Goal: Information Seeking & Learning: Check status

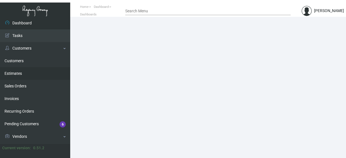
click at [67, 79] on link "Estimates" at bounding box center [35, 73] width 70 height 13
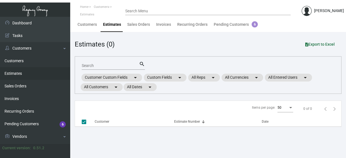
checkbox input "false"
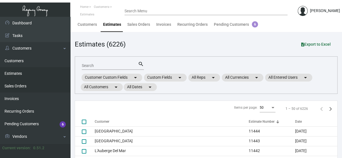
click at [65, 83] on link "Sales Orders" at bounding box center [35, 86] width 70 height 13
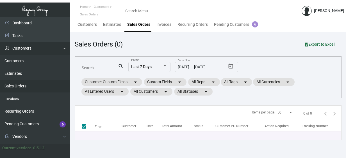
click at [66, 51] on link "Customers" at bounding box center [35, 48] width 70 height 13
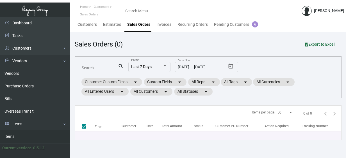
click at [9, 138] on link "Items" at bounding box center [35, 137] width 70 height 13
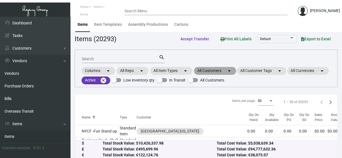
click at [205, 71] on mat-chip "All Customers arrow_drop_down" at bounding box center [215, 71] width 42 height 8
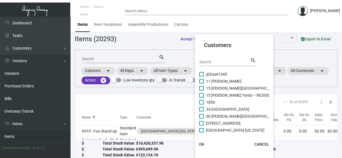
click at [214, 59] on div "Search" at bounding box center [224, 62] width 51 height 9
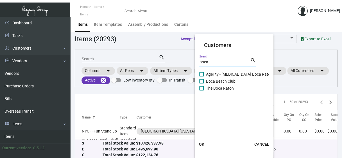
type input "boca"
click at [201, 88] on span at bounding box center [201, 88] width 4 height 4
click at [201, 91] on input "The Boca Raton" at bounding box center [201, 91] width 0 height 0
checkbox input "true"
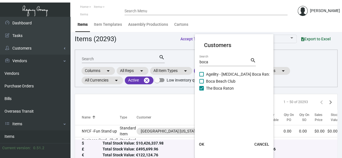
click at [201, 80] on span at bounding box center [201, 81] width 4 height 4
click at [201, 84] on input "Boca Beach Club" at bounding box center [201, 84] width 0 height 0
checkbox input "true"
click at [201, 146] on span "OK" at bounding box center [201, 144] width 5 height 4
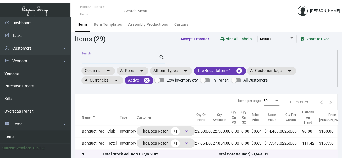
click at [113, 60] on input "Search" at bounding box center [120, 59] width 77 height 4
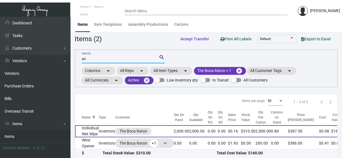
type input "wi"
click at [87, 131] on td "Individual Wet Wipe" at bounding box center [87, 132] width 24 height 12
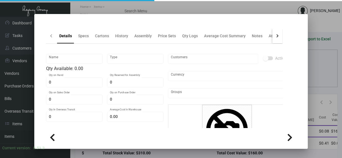
type input "Individual Wet Wipe"
type input "Inventory"
type input "2,000"
type input "$ 0.09"
type input "Overseas"
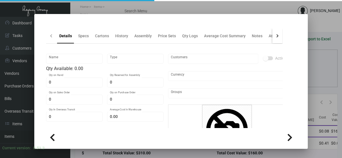
type input "2,500"
type input "$ 0.08"
type input "$ 0.155"
checkbox input "true"
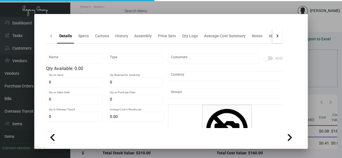
type input "United States Dollar $"
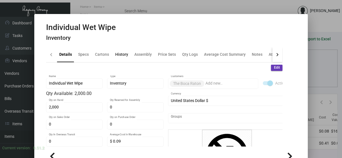
click at [120, 56] on div "History" at bounding box center [121, 55] width 13 height 6
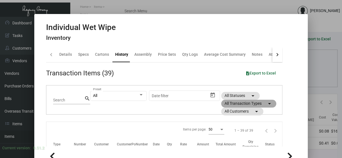
click at [228, 104] on mat-chip "All Transaction Types arrow_drop_down" at bounding box center [248, 104] width 55 height 8
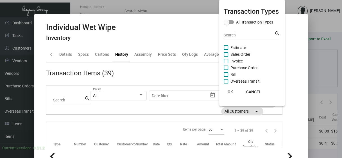
click at [233, 68] on span "Purchase Order" at bounding box center [243, 68] width 27 height 7
click at [226, 70] on input "Purchase Order" at bounding box center [226, 70] width 0 height 0
checkbox input "true"
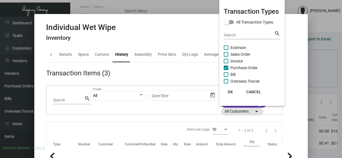
click at [232, 91] on span "OK" at bounding box center [229, 92] width 5 height 4
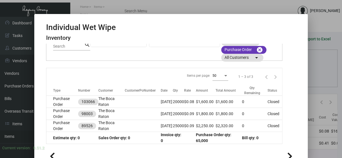
scroll to position [54, 0]
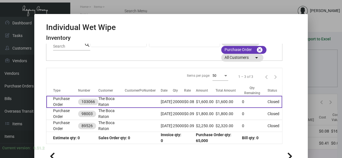
click at [56, 100] on td "Purchase Order" at bounding box center [62, 102] width 32 height 12
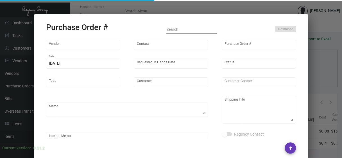
type input "Magic Branding Promos Inc"
type input "Order Entry"
type input "103066"
type input "[DATE]"
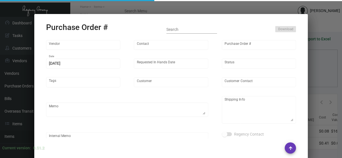
type input "The Boca Raton"
type textarea "Via Boat. Repeat previous PO 98003."
type textarea "[PERSON_NAME] Regency Group NJ [STREET_ADDRESS]"
checkbox input "true"
type input "$ 0.00"
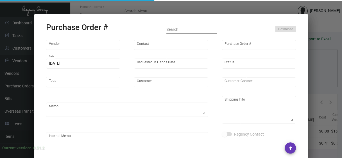
type input "United States Dollar $"
type input "$ 0.08"
type input "$ 1,600.00"
